Goal: Task Accomplishment & Management: Manage account settings

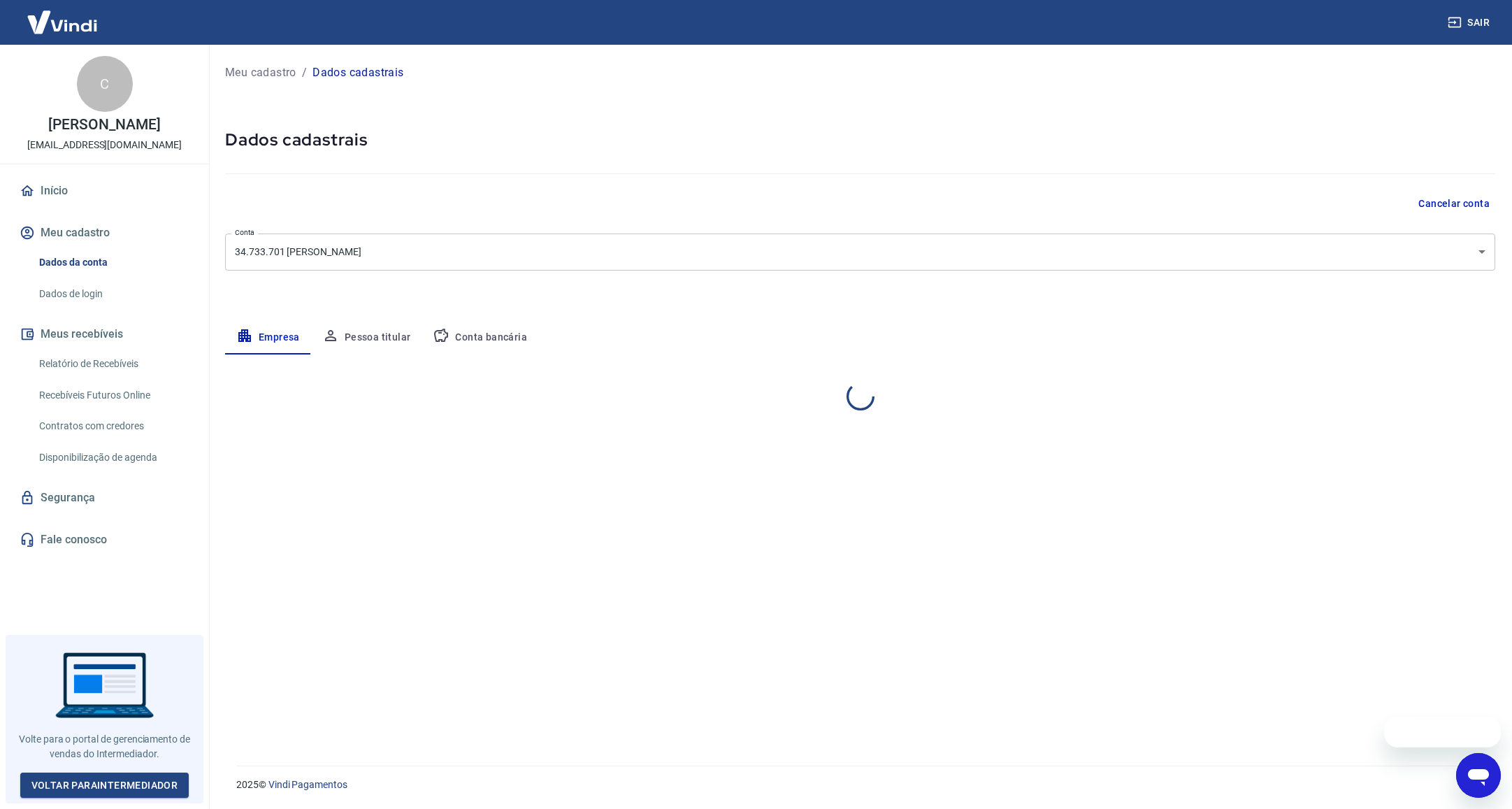
select select "SP"
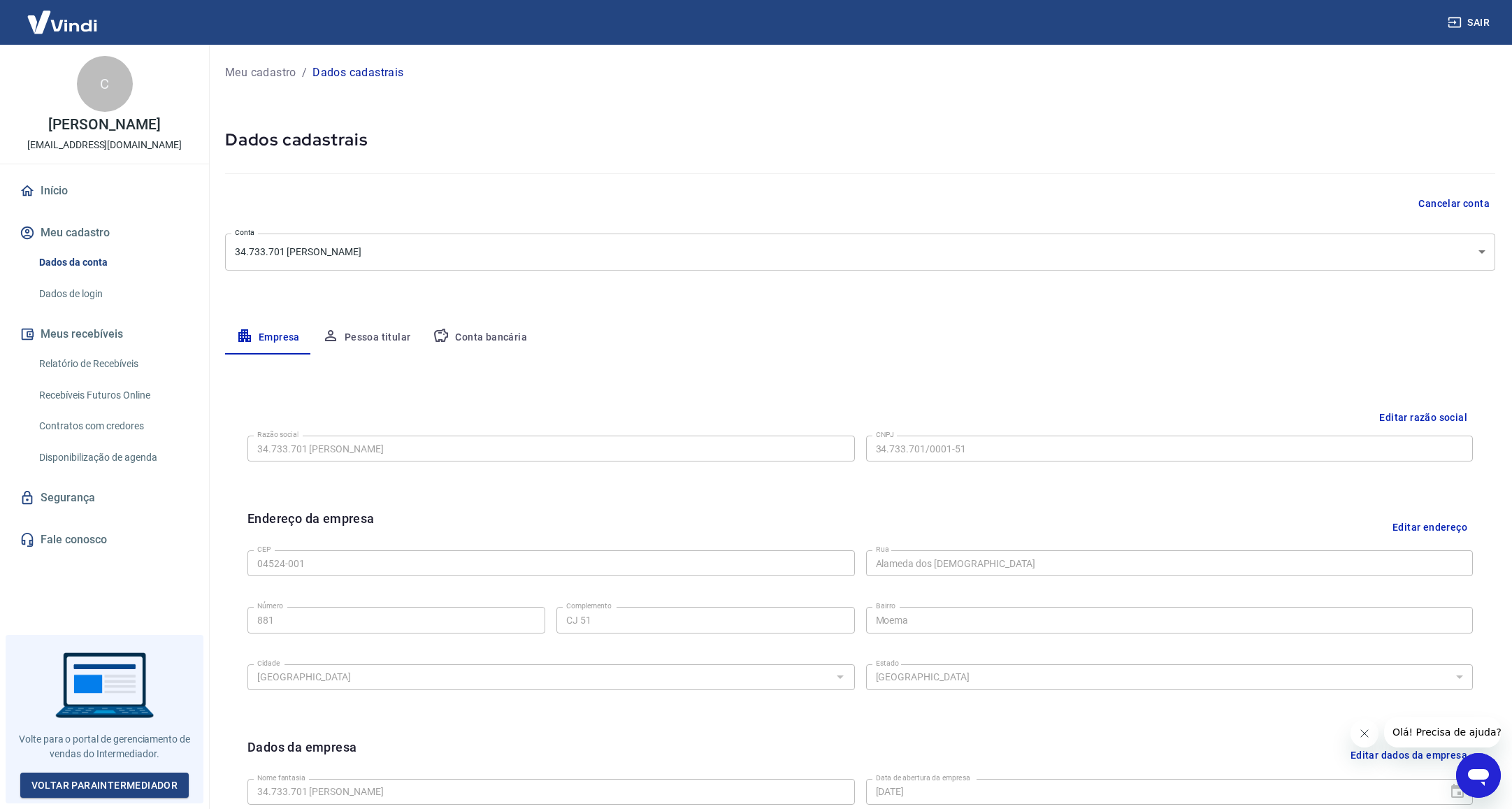
click at [363, 343] on button "Pessoa titular" at bounding box center [367, 337] width 111 height 34
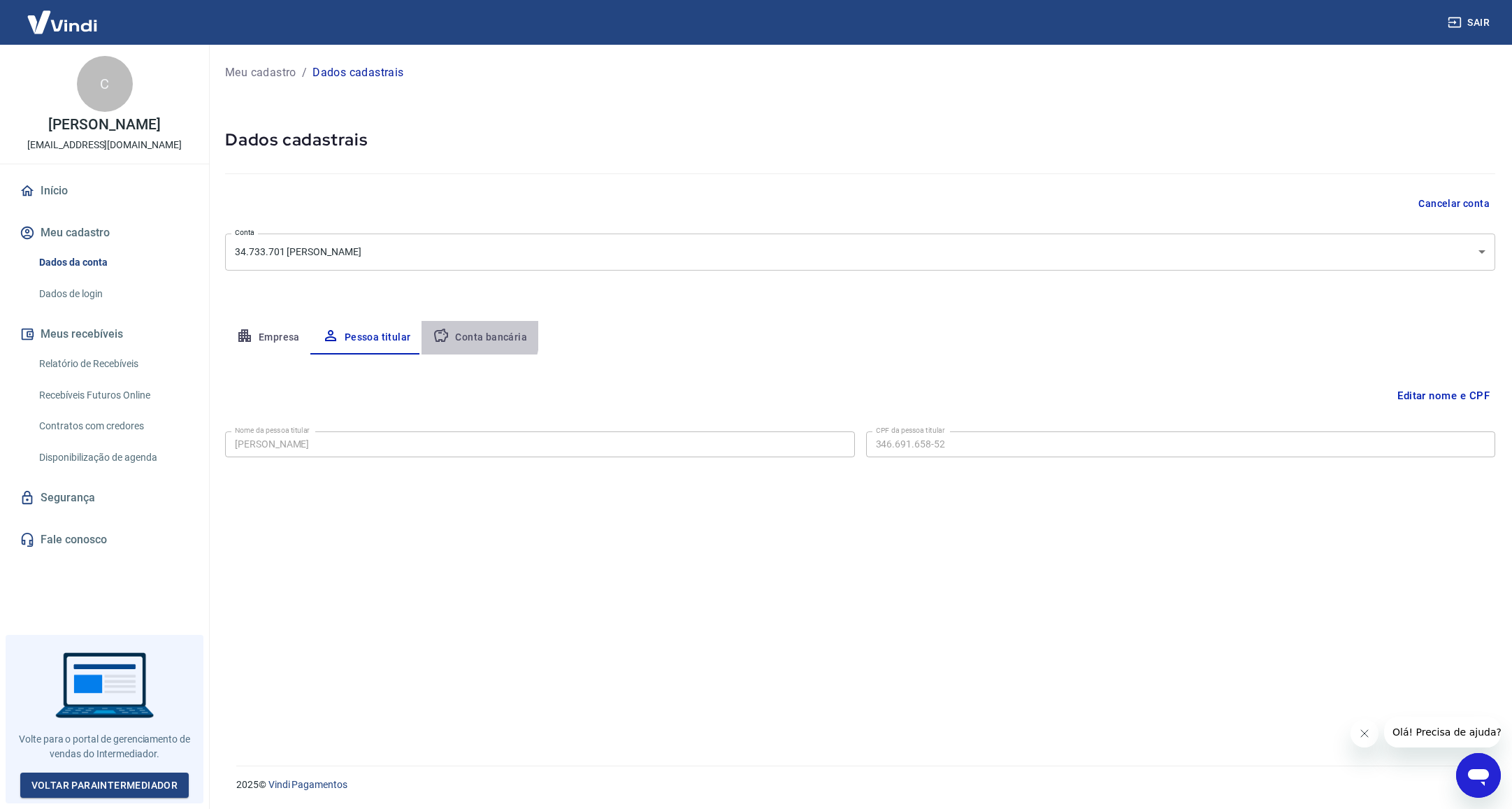
click at [466, 336] on button "Conta bancária" at bounding box center [480, 337] width 116 height 34
select select "1"
click at [281, 335] on button "Empresa" at bounding box center [268, 337] width 86 height 34
select select "SP"
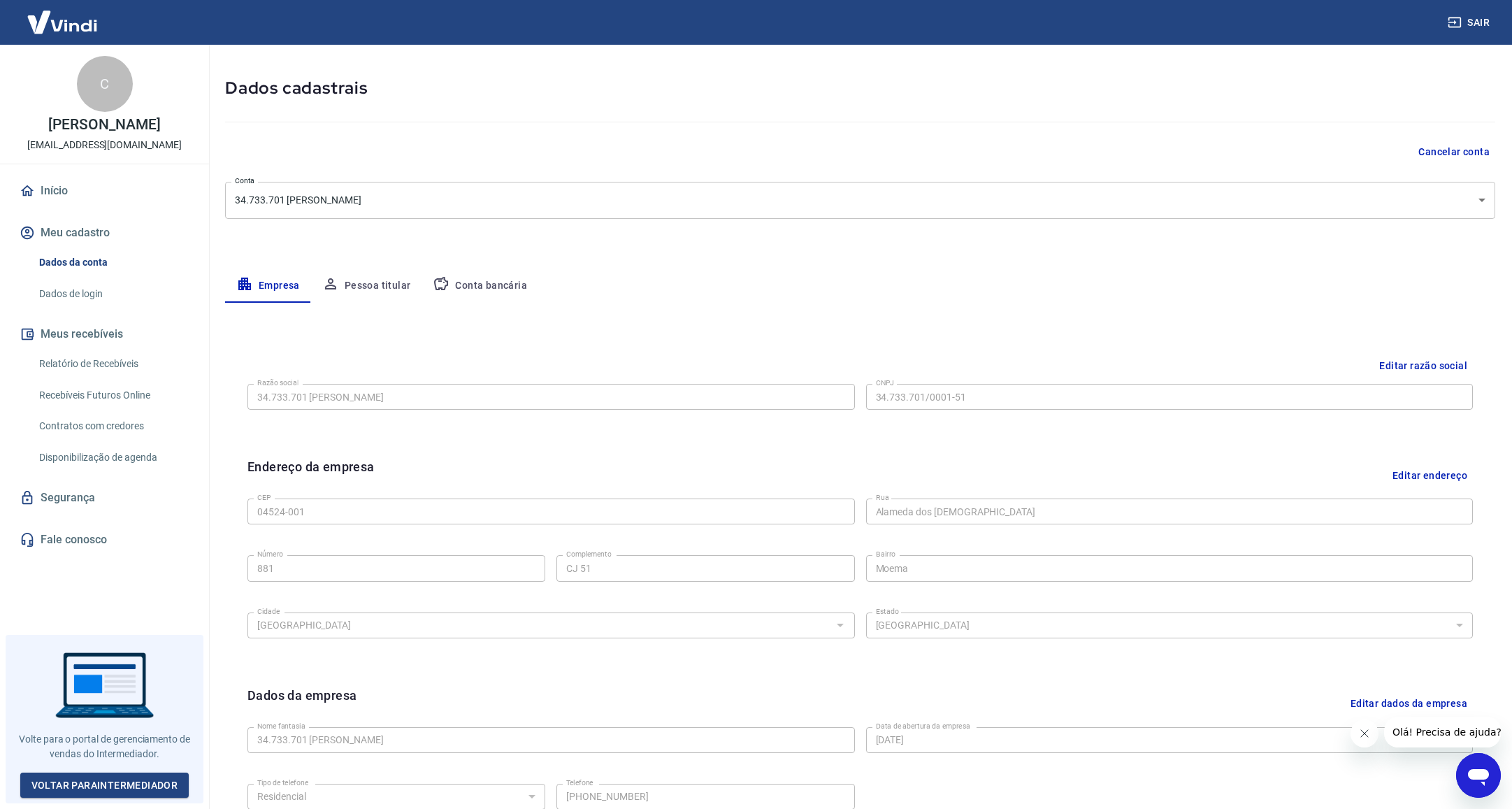
scroll to position [49, 0]
click at [214, 395] on div "Meu cadastro / Dados cadastrais Dados cadastrais Cancelar conta Conta 34.733.70…" at bounding box center [860, 447] width 1303 height 903
click at [232, 396] on div "Editar razão social Razão social 34.733.701 CAIO MASSENA MICELI Razão social CN…" at bounding box center [860, 608] width 1270 height 549
click at [357, 452] on div "Endereço da empresa Editar endereço CEP 04524-001 CEP [GEOGRAPHIC_DATA][DEMOGRA…" at bounding box center [860, 562] width 1247 height 228
click at [446, 370] on div "Editar razão social" at bounding box center [860, 369] width 1225 height 26
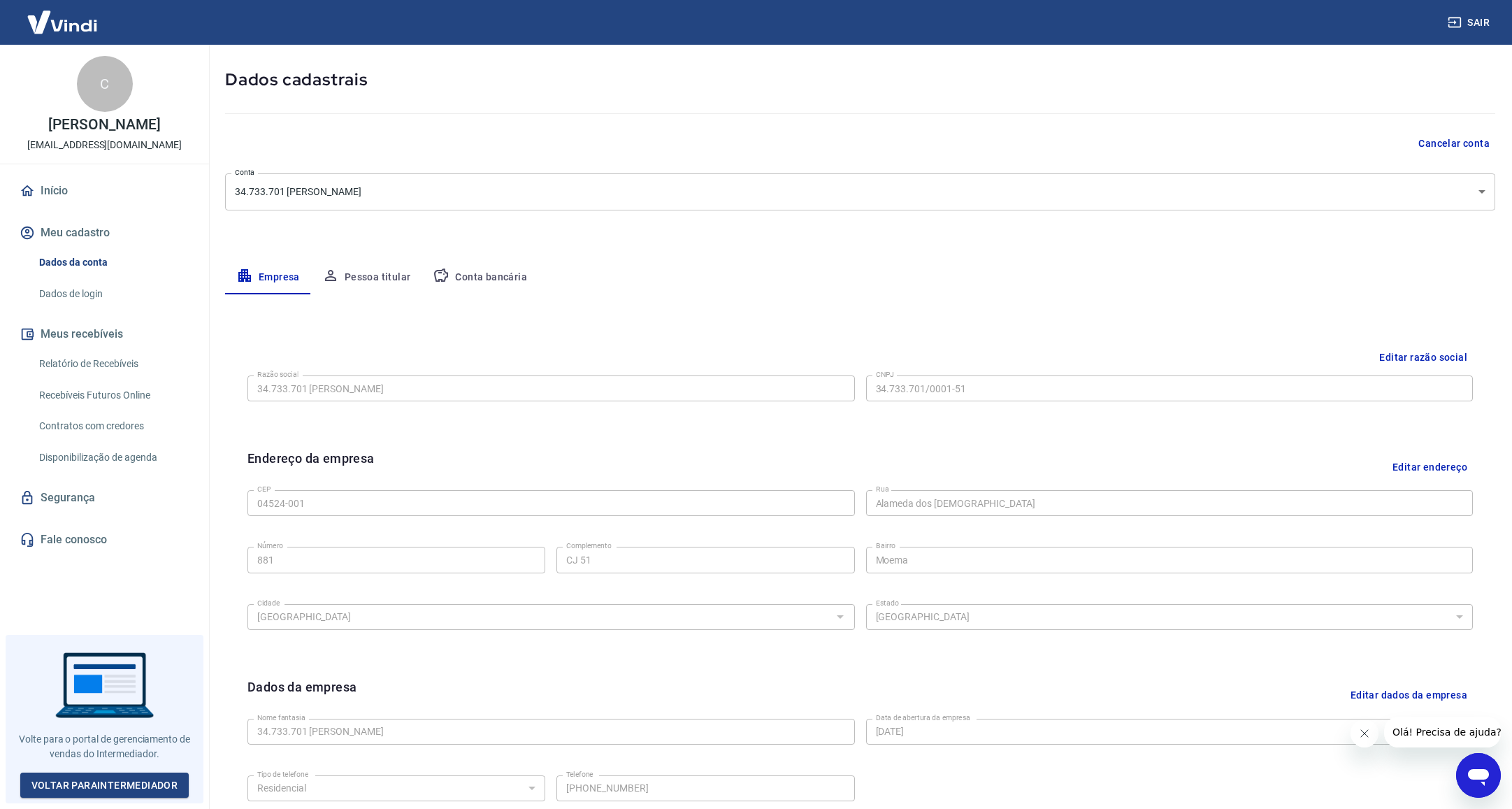
scroll to position [199, 0]
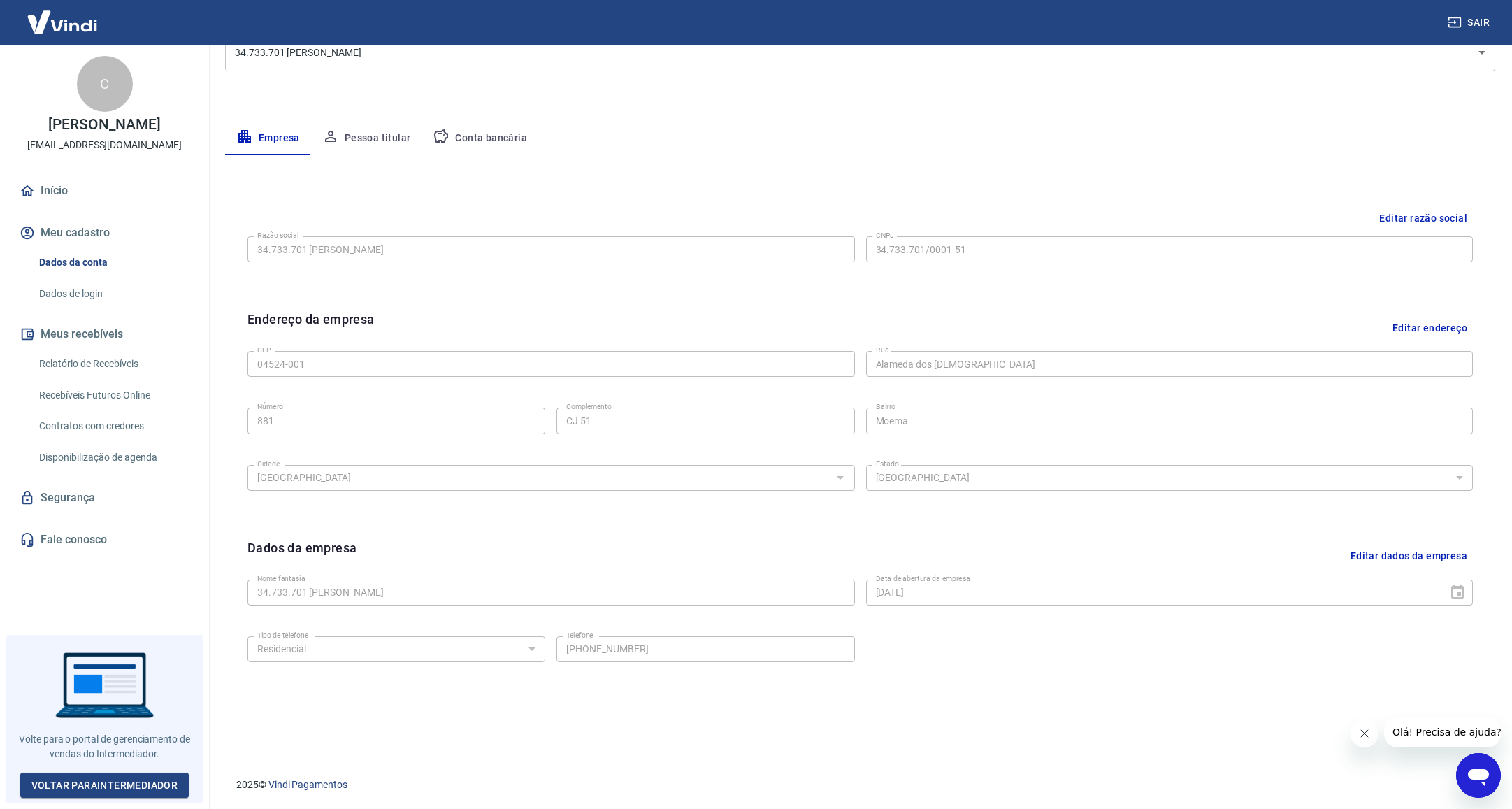
click at [1385, 548] on button "Editar dados da empresa" at bounding box center [1409, 557] width 128 height 36
click at [517, 642] on select "Residencial Comercial" at bounding box center [396, 649] width 298 height 26
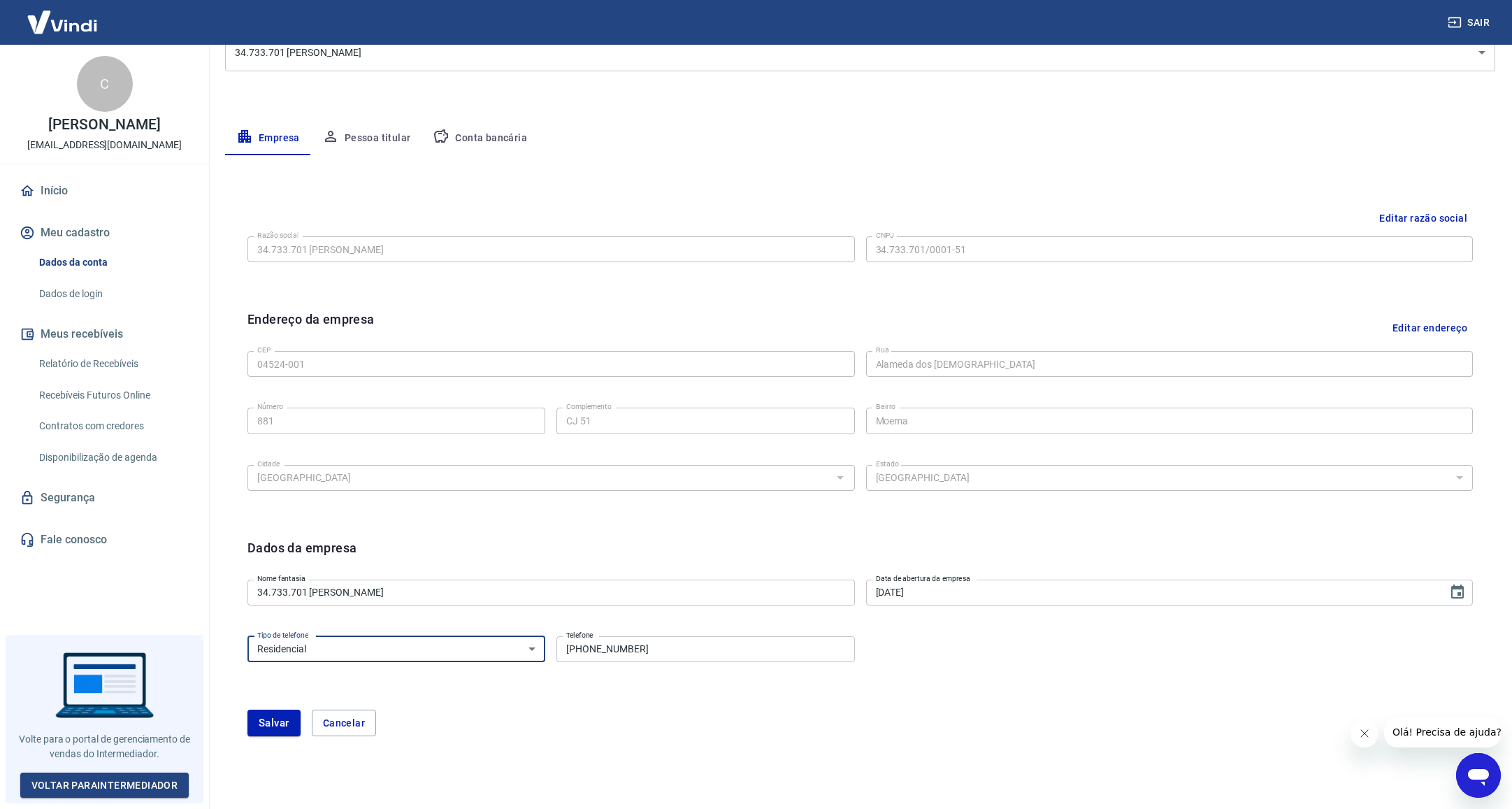
click at [492, 591] on input "34.733.701 [PERSON_NAME]" at bounding box center [551, 593] width 608 height 26
click at [505, 558] on div "Dados da empresa" at bounding box center [860, 557] width 1225 height 36
click at [751, 535] on div "Dados da empresa Nome fantasia 34.733.701 CAIO MASSENA MICELI Nome fantasia Dat…" at bounding box center [860, 646] width 1247 height 237
click at [361, 730] on button "Cancelar" at bounding box center [344, 723] width 64 height 27
